Goal: Transaction & Acquisition: Purchase product/service

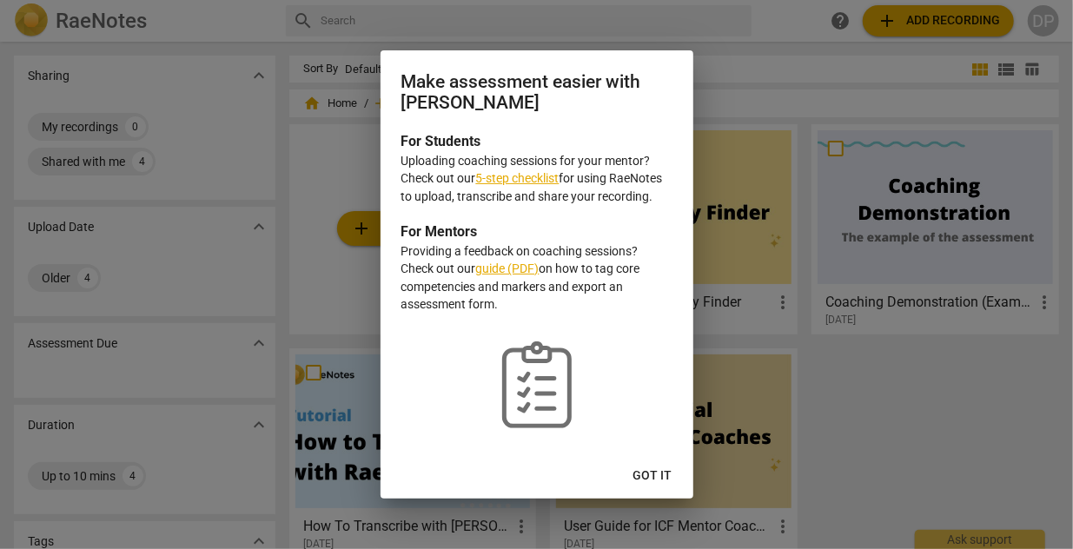
click at [498, 183] on link "5-step checklist" at bounding box center [517, 178] width 83 height 14
click at [515, 184] on link "5-step checklist" at bounding box center [517, 178] width 83 height 14
click at [418, 409] on p "checklist-outline" at bounding box center [536, 374] width 271 height 120
click at [649, 478] on span "Got it" at bounding box center [652, 475] width 39 height 17
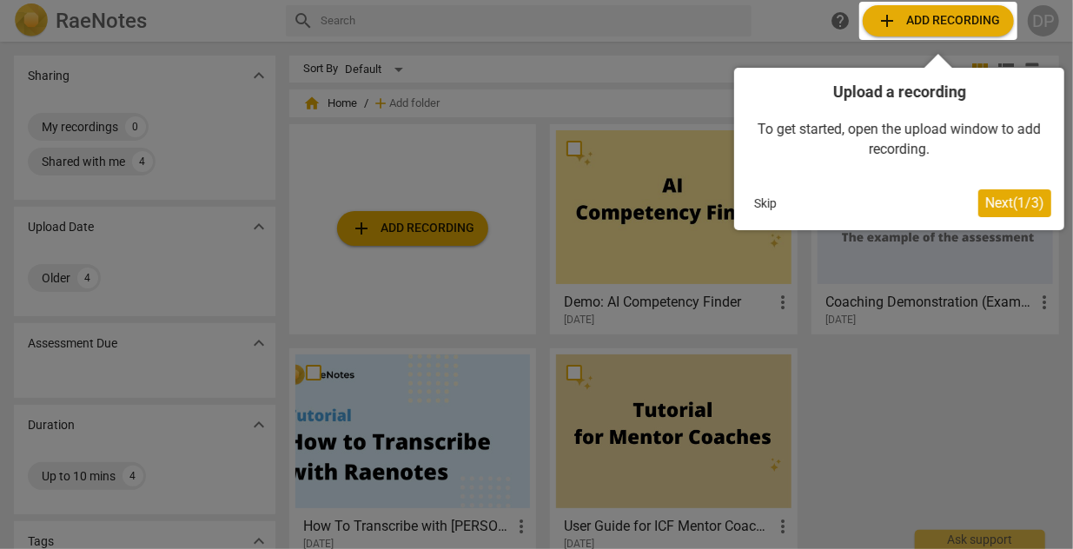
click at [472, 296] on div at bounding box center [536, 274] width 1073 height 549
click at [881, 388] on div at bounding box center [536, 274] width 1073 height 549
click at [998, 204] on span "Next ( 1 / 3 )" at bounding box center [1014, 203] width 59 height 17
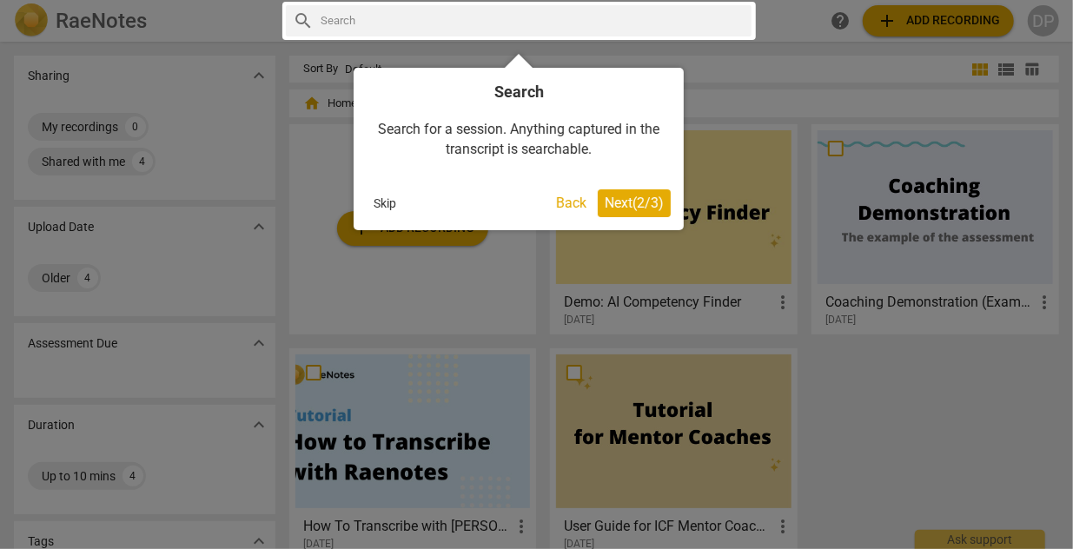
click at [611, 206] on span "Next ( 2 / 3 )" at bounding box center [633, 203] width 59 height 17
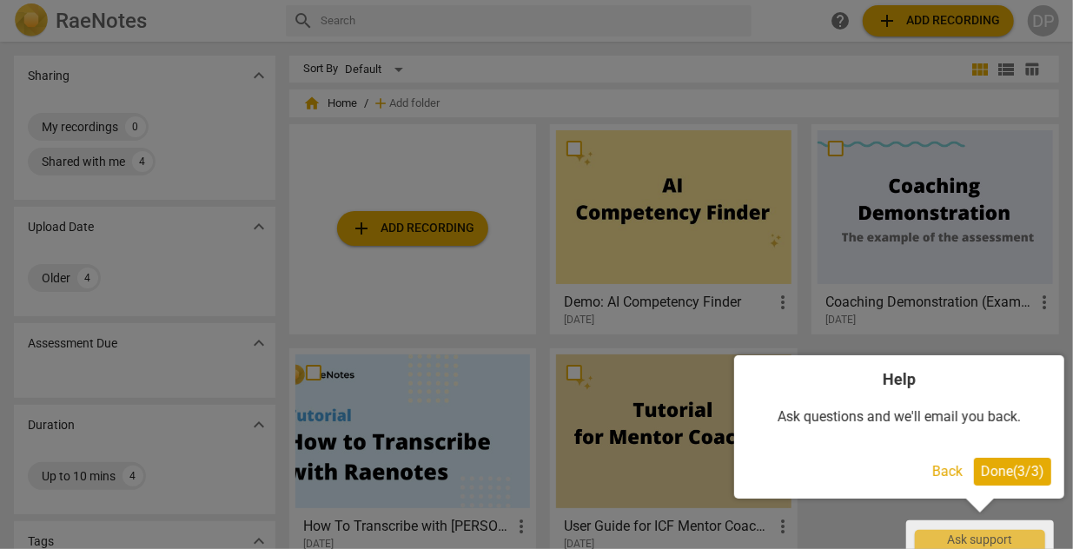
click at [998, 465] on span "Done ( 3 / 3 )" at bounding box center [1011, 471] width 63 height 17
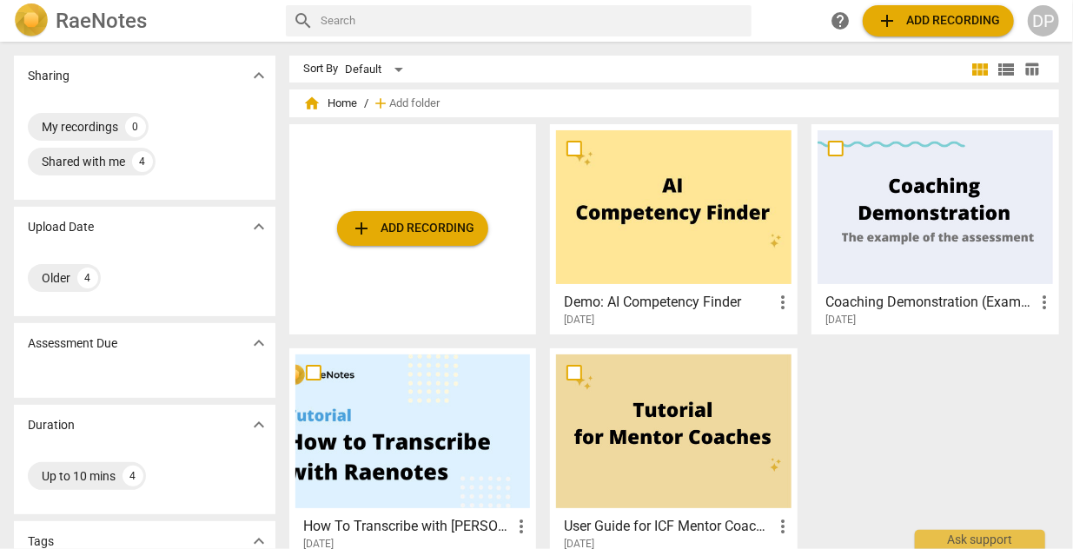
click at [1047, 20] on div "DP" at bounding box center [1042, 20] width 31 height 31
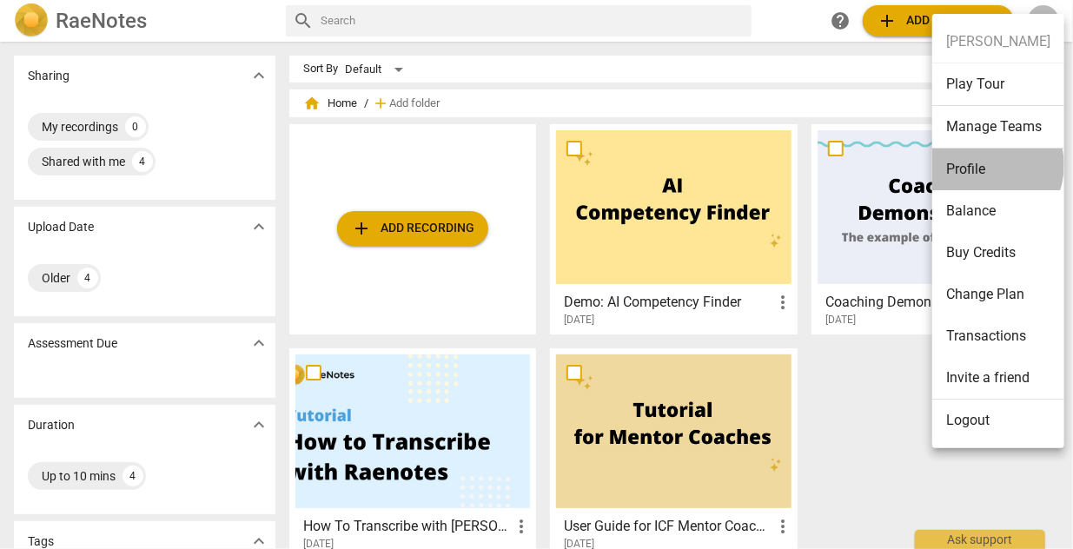
click at [980, 164] on li "Profile" at bounding box center [998, 170] width 132 height 42
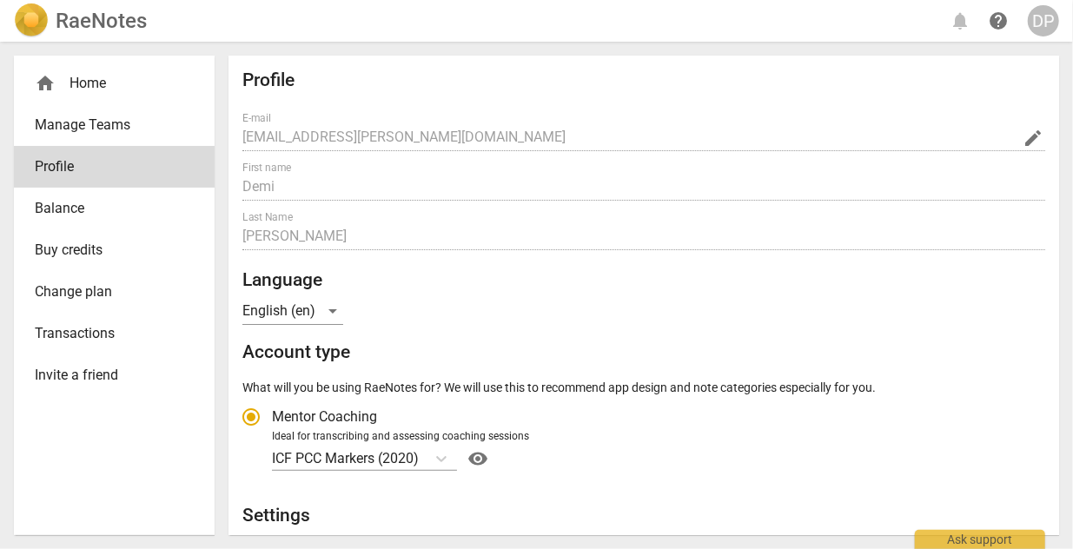
radio input "false"
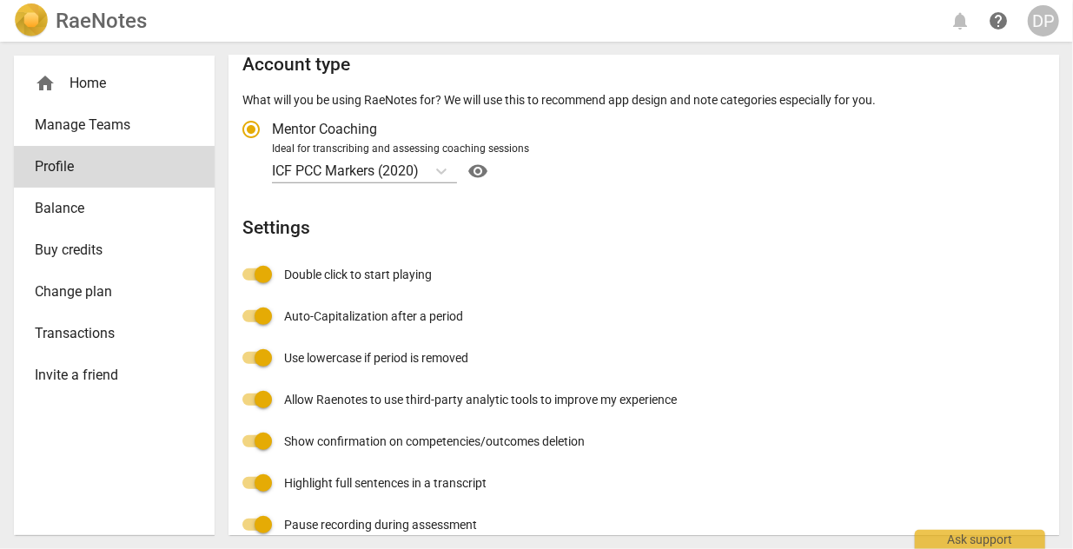
scroll to position [313, 0]
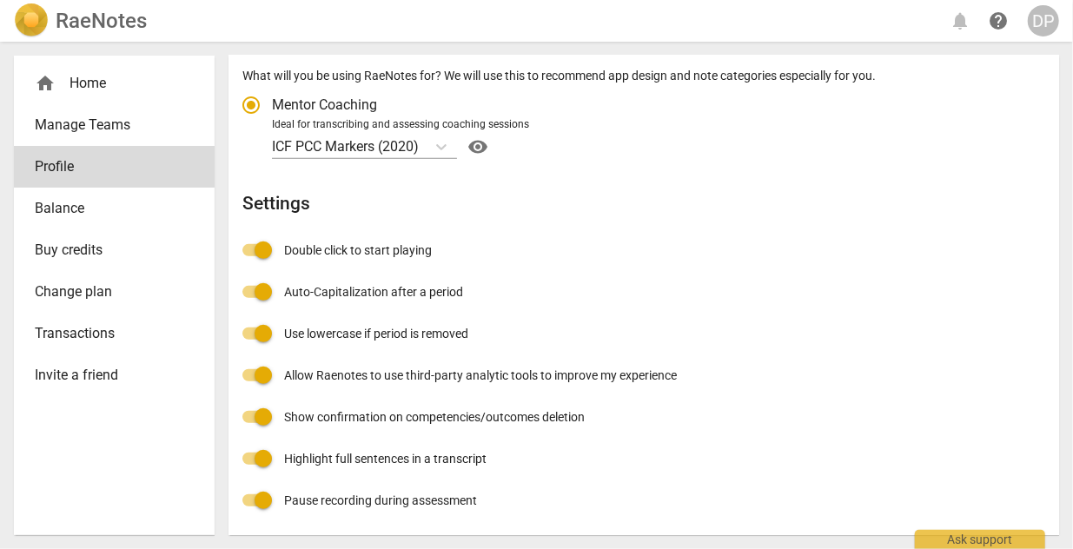
drag, startPoint x: 780, startPoint y: 316, endPoint x: 792, endPoint y: 320, distance: 12.9
click at [792, 320] on div "Profile E-mail [EMAIL_ADDRESS][PERSON_NAME][DOMAIN_NAME] edit First name [PERSO…" at bounding box center [643, 139] width 802 height 763
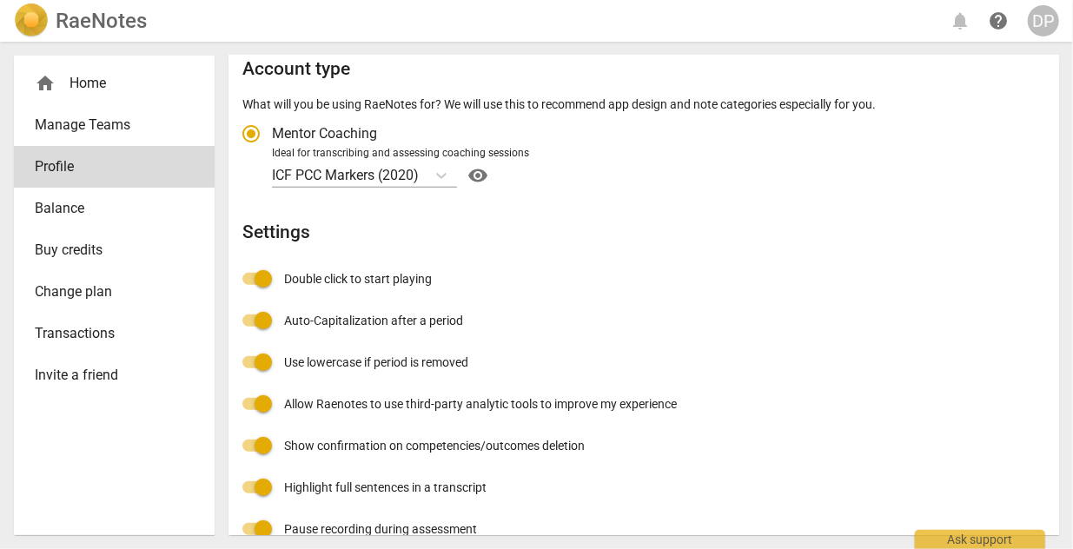
scroll to position [0, 0]
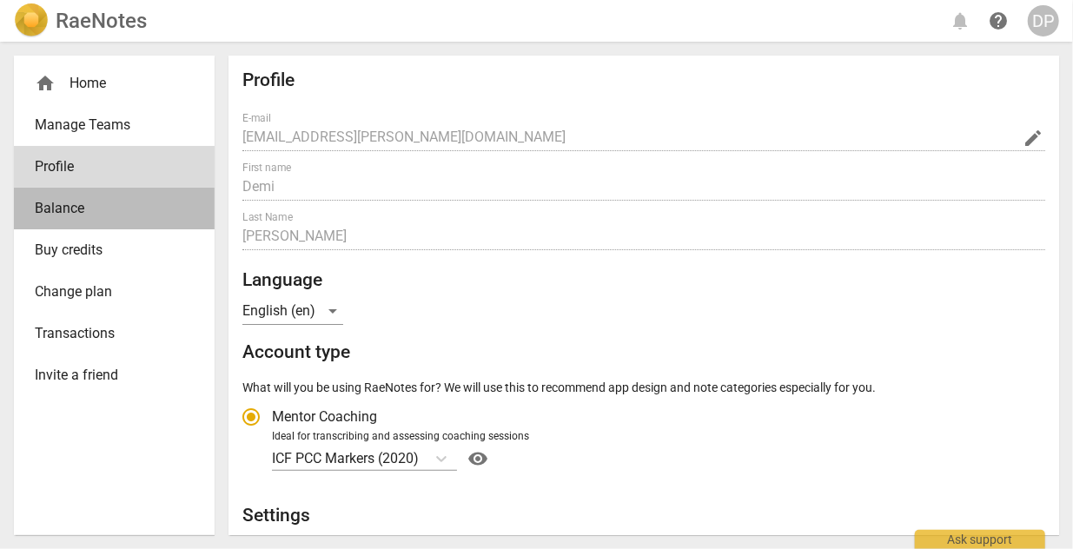
click at [70, 203] on span "Balance" at bounding box center [107, 208] width 145 height 21
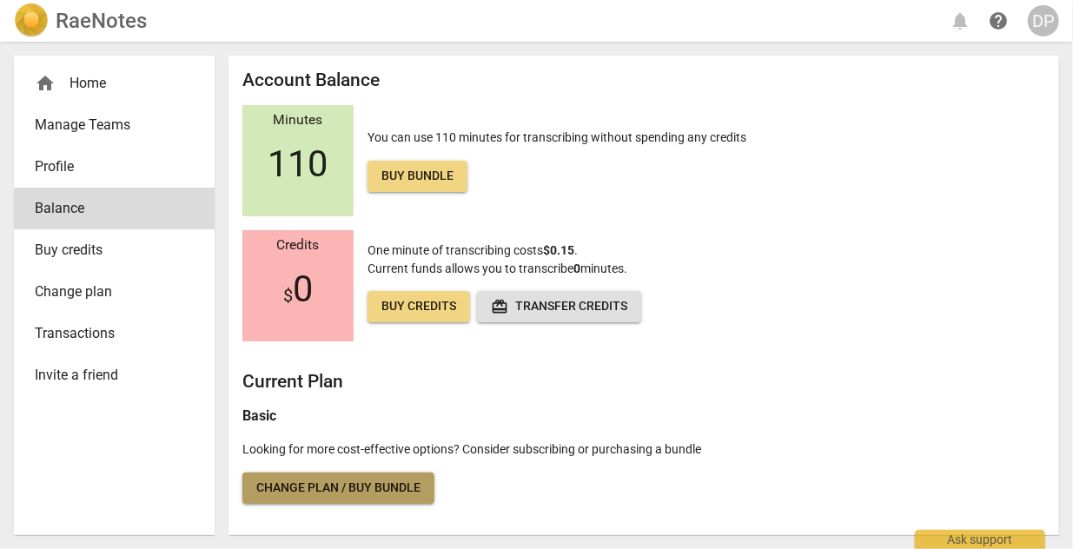
click at [321, 492] on span "Change plan / Buy bundle" at bounding box center [338, 487] width 164 height 17
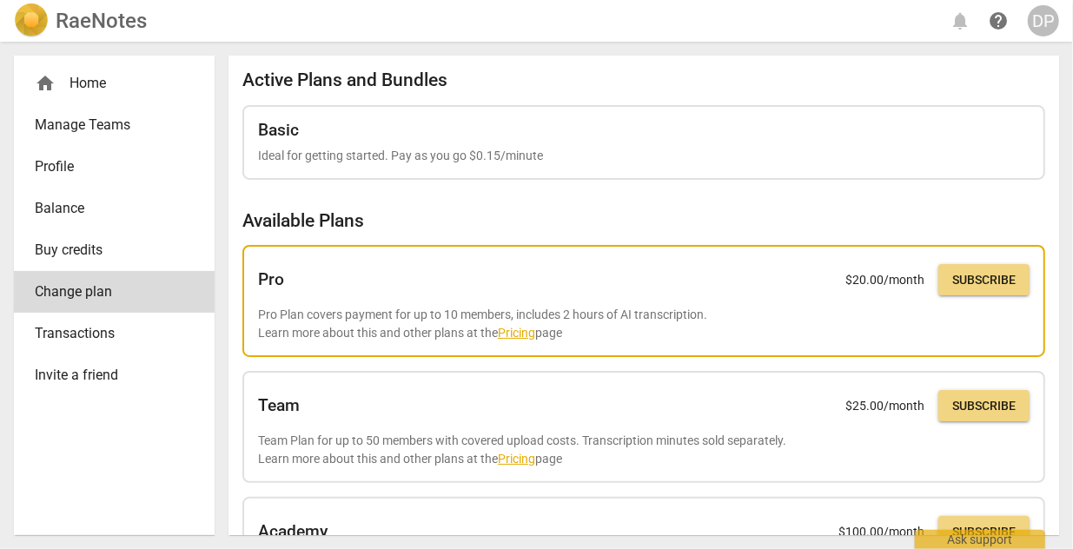
click at [515, 328] on link "Pricing" at bounding box center [516, 333] width 37 height 14
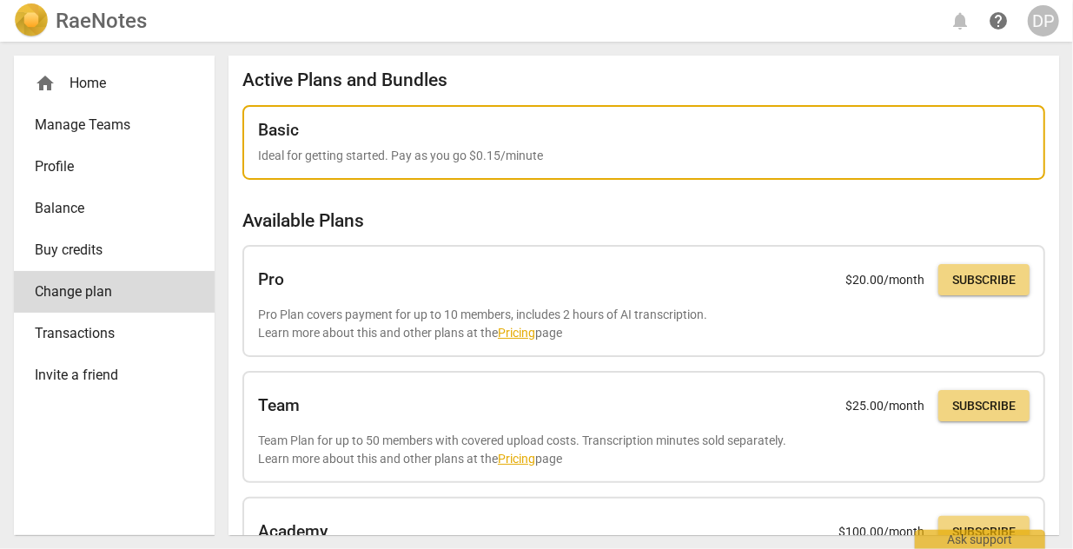
click at [611, 150] on p "Ideal for getting started. Pay as you go $0.15/minute" at bounding box center [643, 156] width 771 height 18
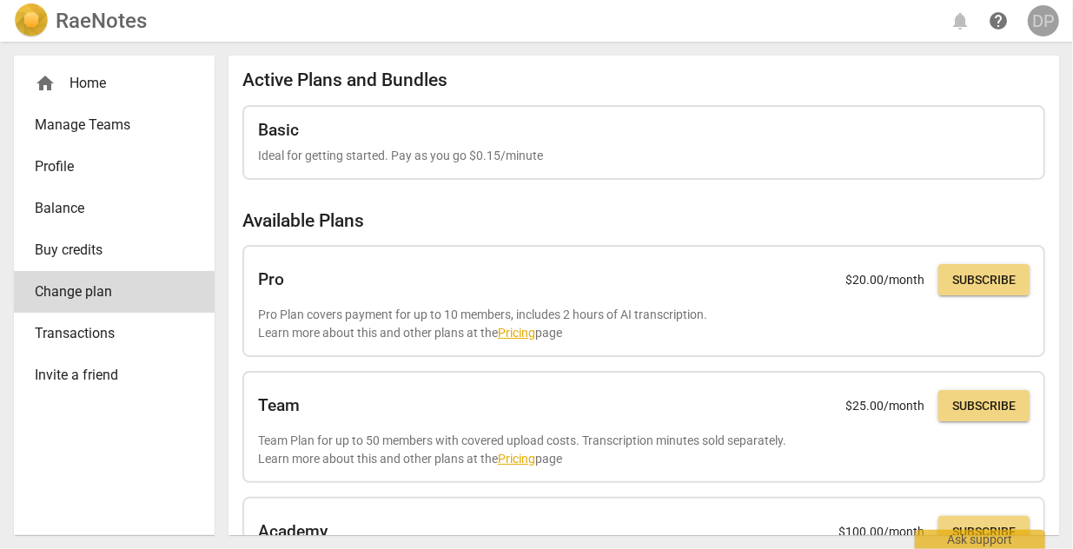
click at [1049, 24] on div "DP" at bounding box center [1042, 20] width 31 height 31
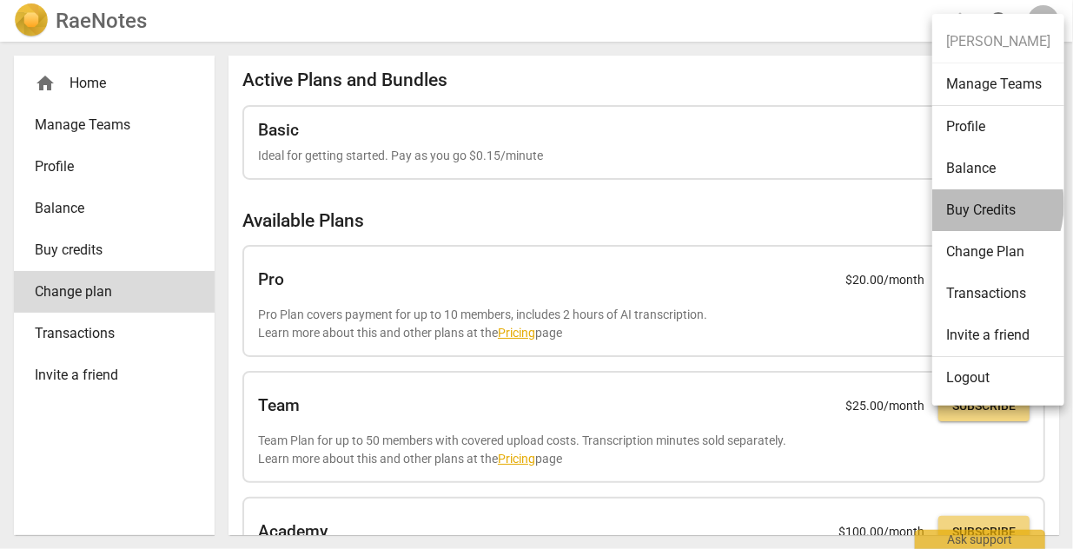
click at [963, 203] on li "Buy Credits" at bounding box center [998, 210] width 132 height 42
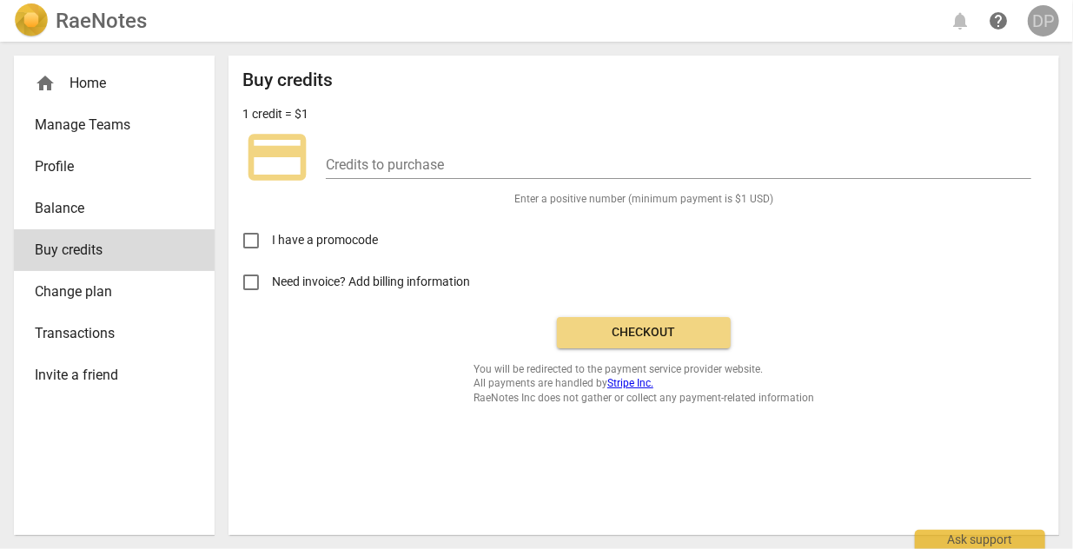
click at [1041, 23] on div "DP" at bounding box center [1042, 20] width 31 height 31
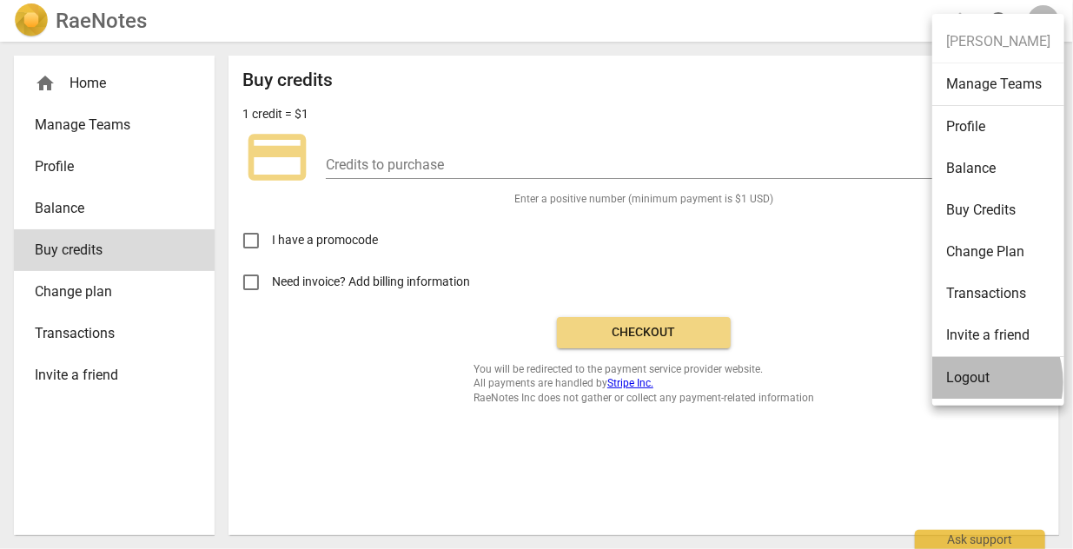
click at [967, 381] on li "Logout" at bounding box center [998, 378] width 132 height 42
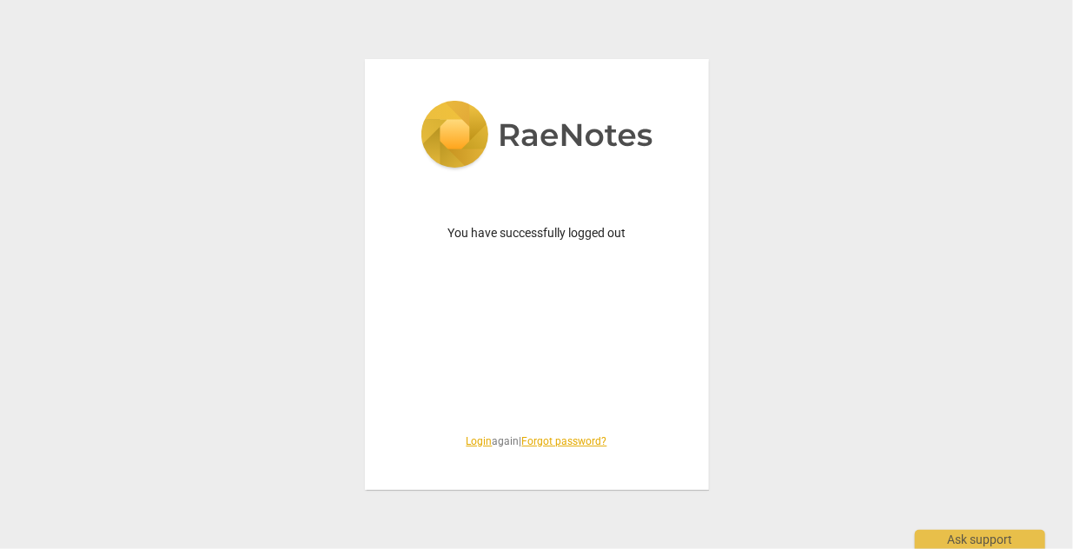
click at [856, 209] on div "You have successfully logged out Login again | Forgot password?" at bounding box center [536, 274] width 1073 height 549
